Goal: Information Seeking & Learning: Learn about a topic

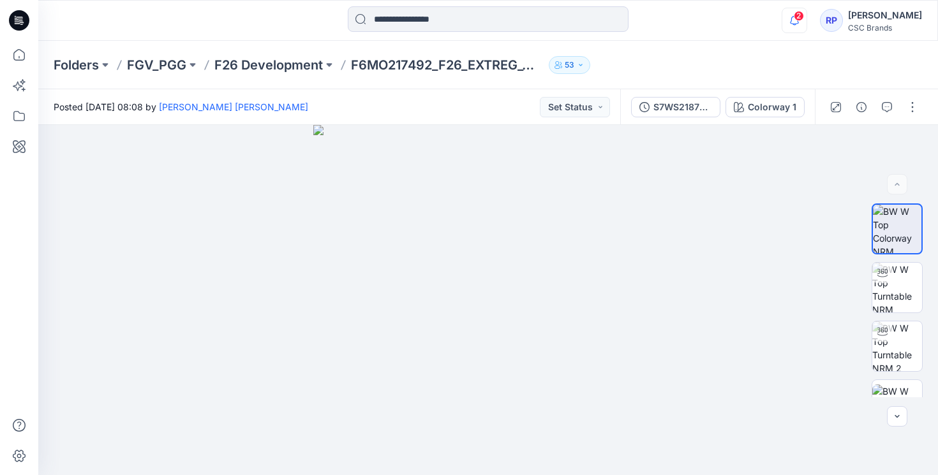
click at [807, 22] on icon "button" at bounding box center [794, 21] width 24 height 26
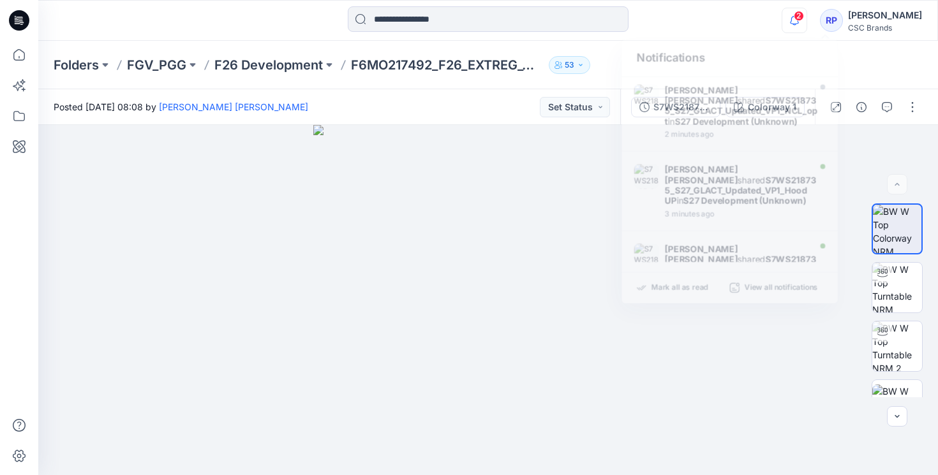
click at [807, 22] on icon "button" at bounding box center [794, 21] width 24 height 26
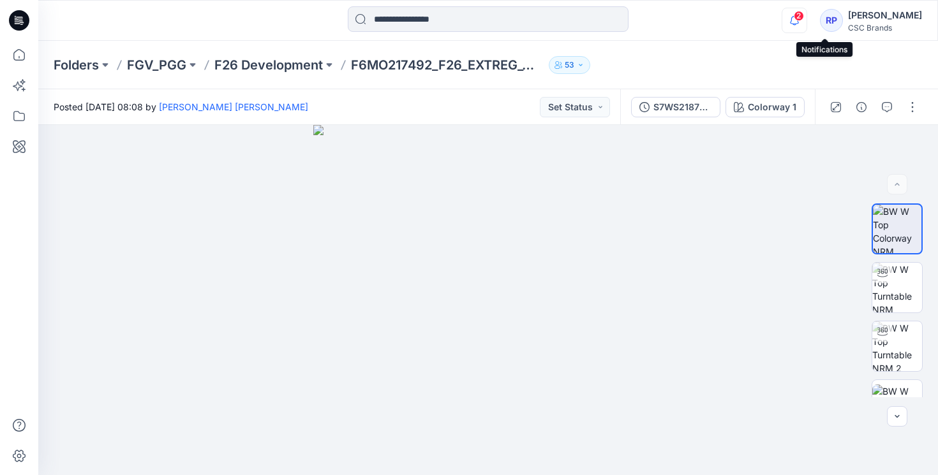
click at [807, 26] on icon "button" at bounding box center [794, 21] width 24 height 26
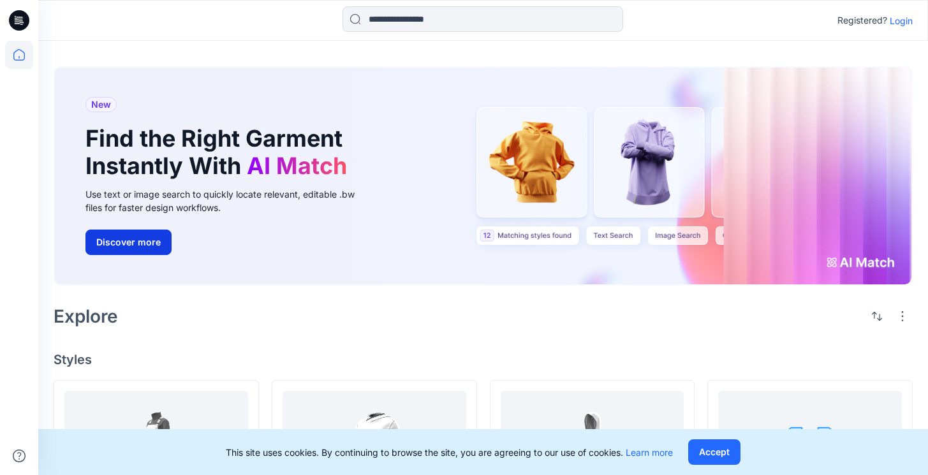
click at [140, 252] on button "Discover more" at bounding box center [129, 243] width 86 height 26
click at [890, 24] on p "Login" at bounding box center [901, 20] width 23 height 13
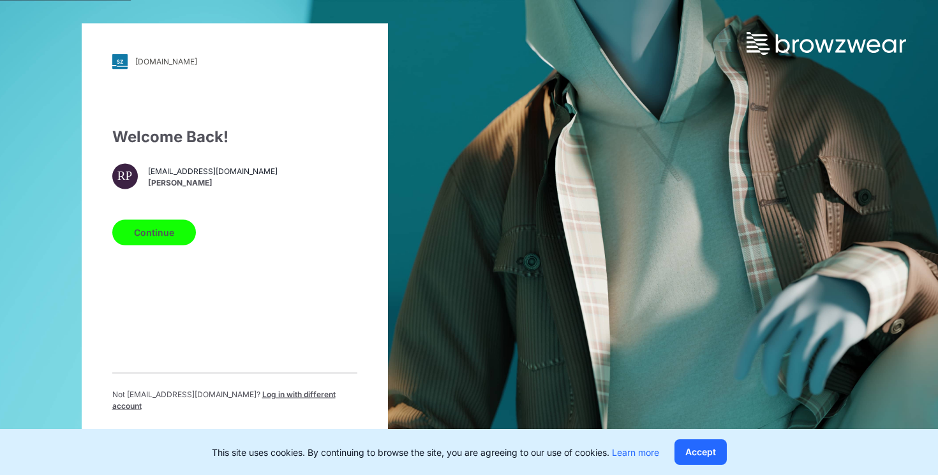
click at [166, 245] on button "Continue" at bounding box center [154, 232] width 84 height 26
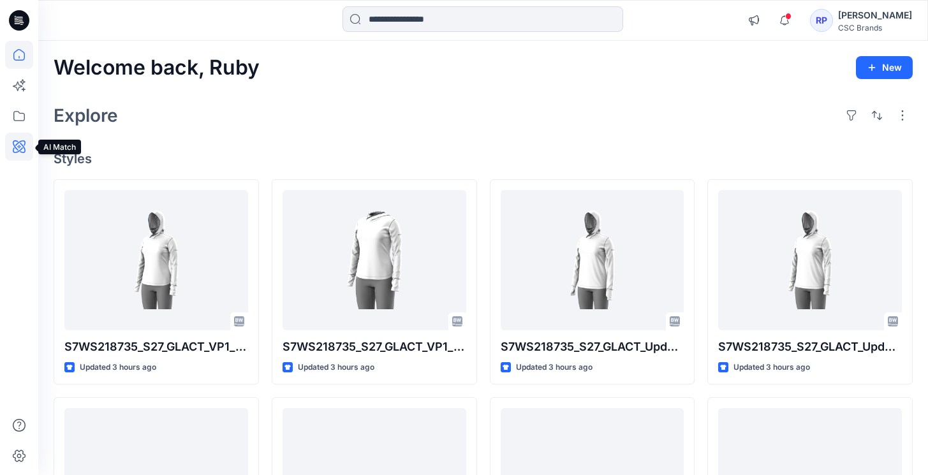
click at [13, 143] on icon at bounding box center [19, 146] width 13 height 13
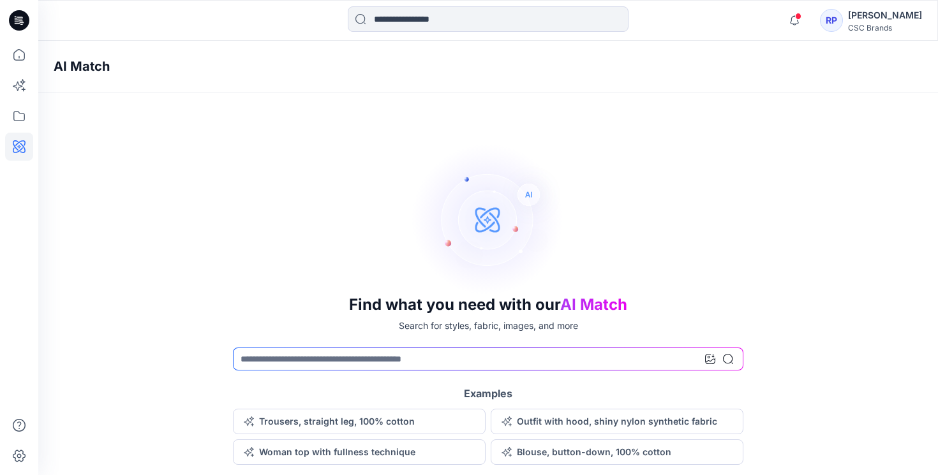
click at [710, 372] on div "Find what you need with our AI Match Search for styles, fabric, images, and mor…" at bounding box center [488, 304] width 900 height 322
click at [708, 362] on icon at bounding box center [710, 359] width 10 height 10
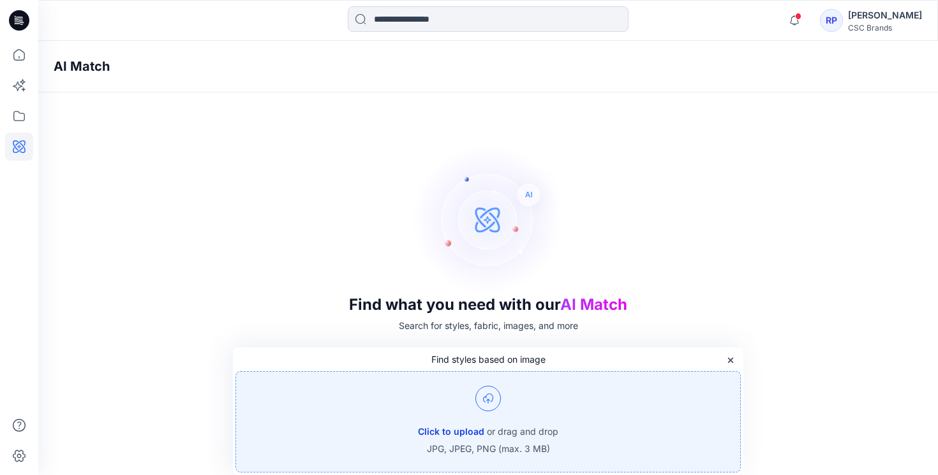
click at [456, 427] on button "Click to upload" at bounding box center [451, 431] width 66 height 15
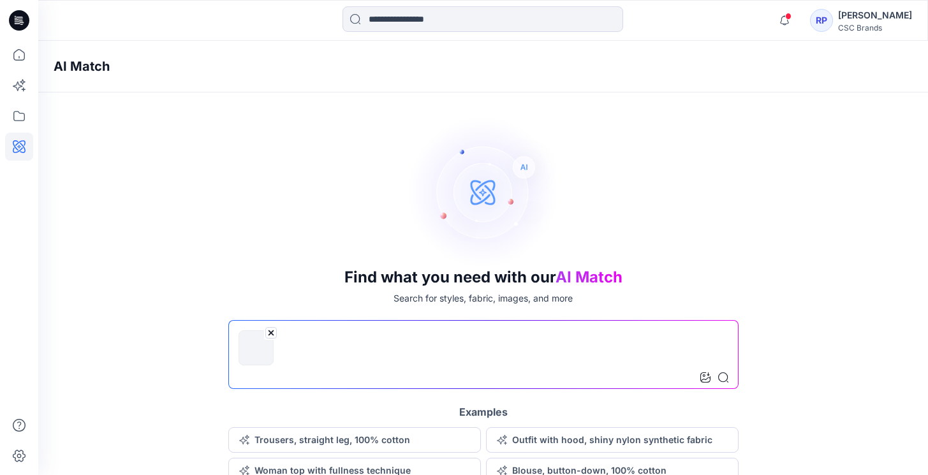
scroll to position [36, 0]
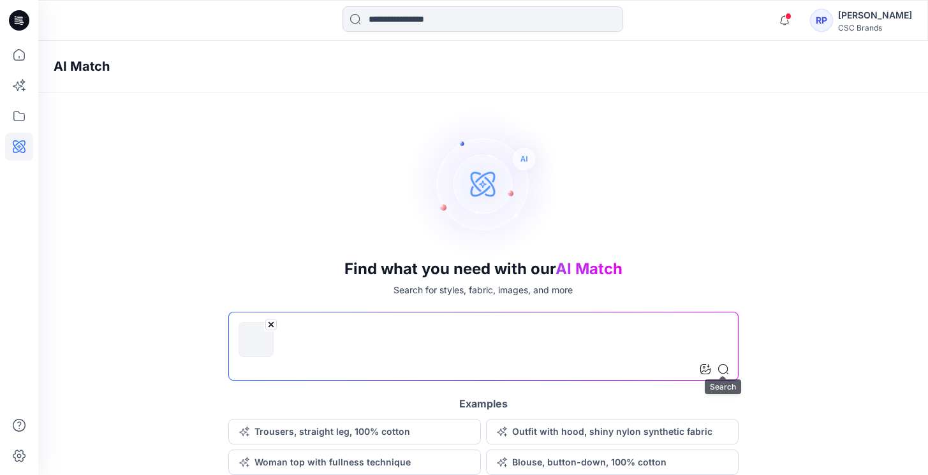
click at [723, 371] on icon at bounding box center [723, 369] width 10 height 10
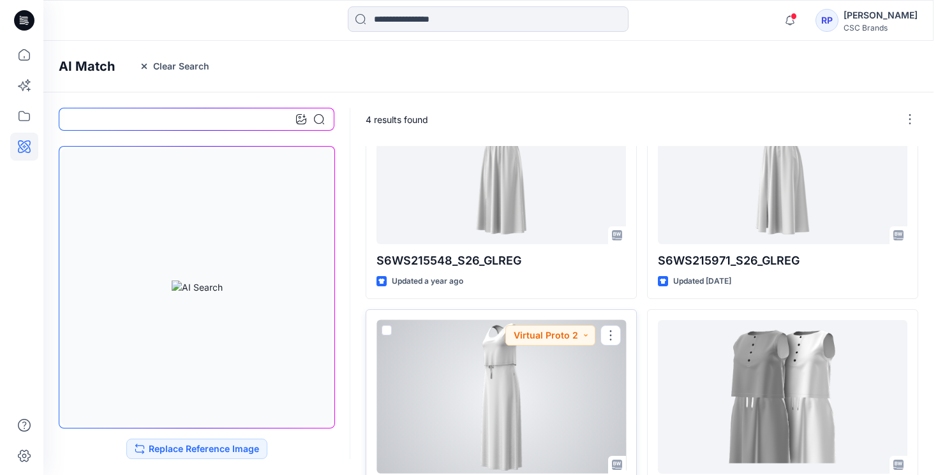
scroll to position [0, 0]
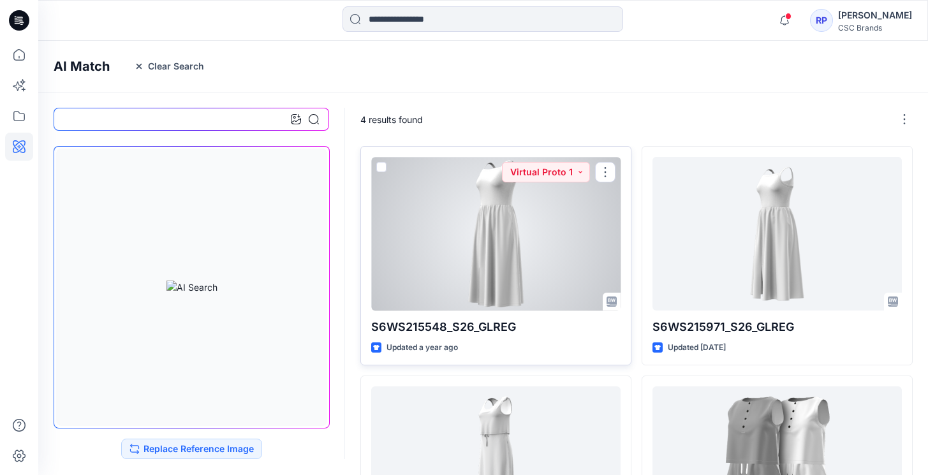
click at [565, 254] on div at bounding box center [495, 234] width 249 height 154
